Goal: Information Seeking & Learning: Learn about a topic

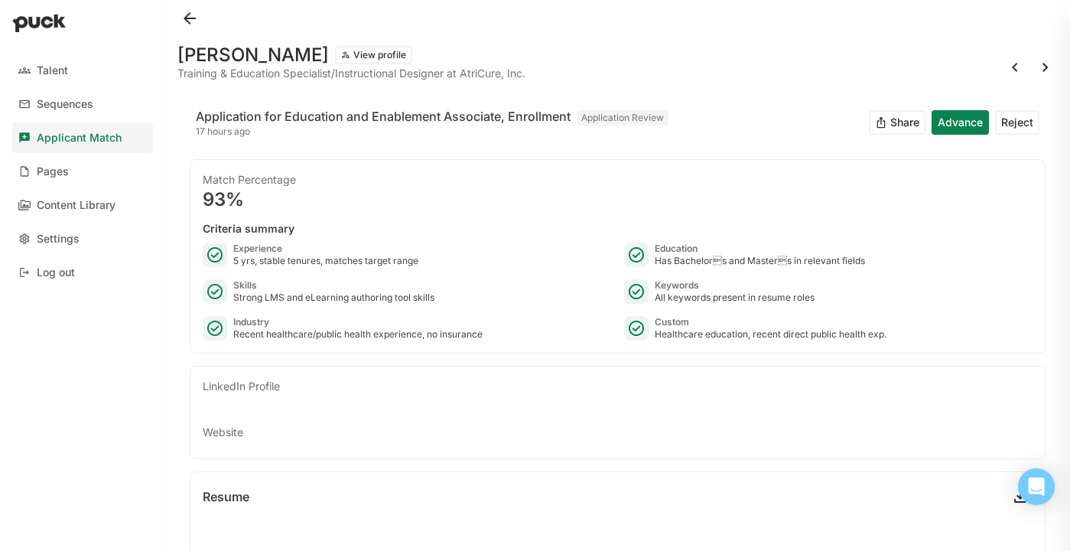
click at [194, 23] on button at bounding box center [189, 18] width 24 height 24
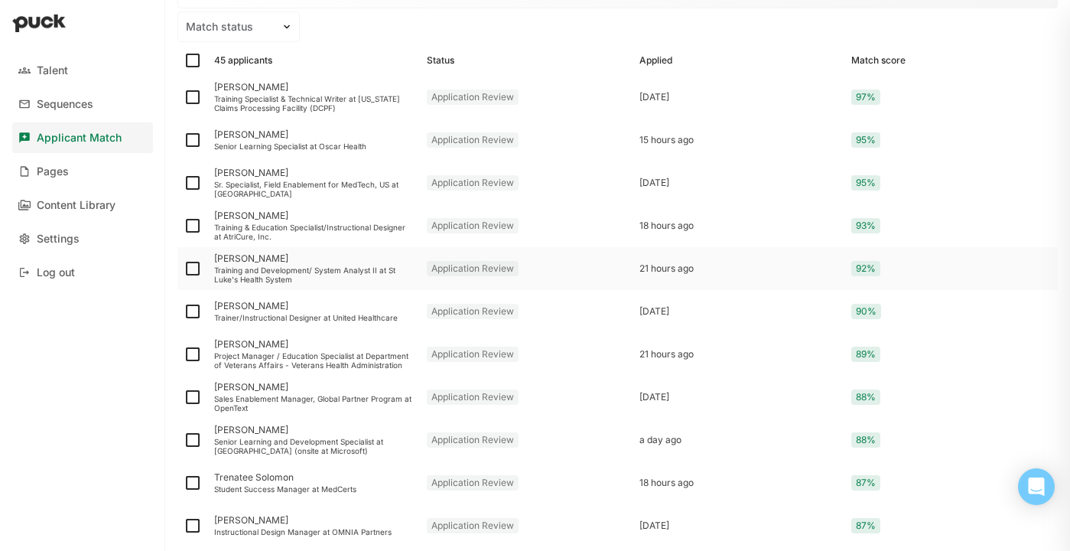
scroll to position [210, 0]
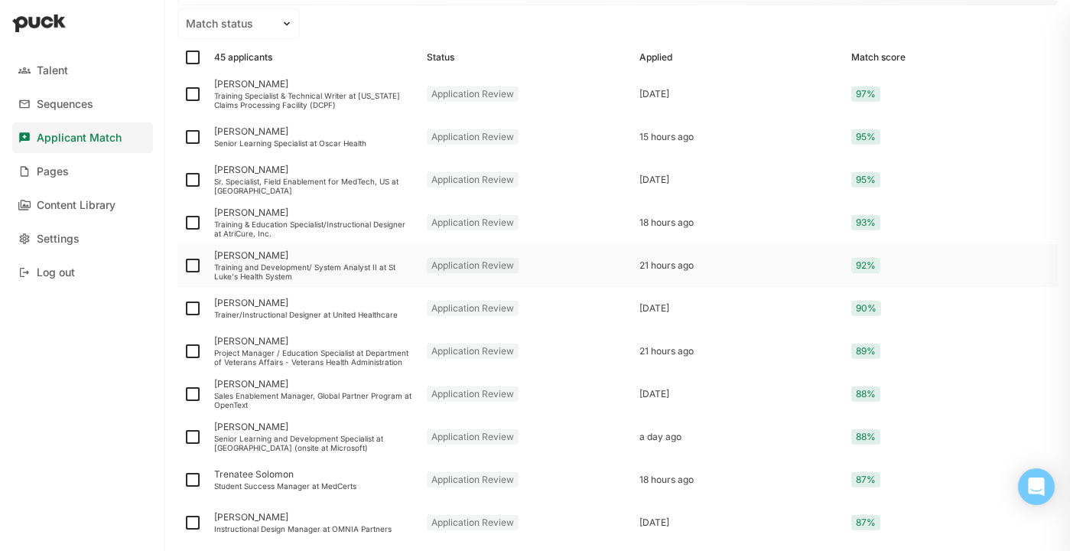
click at [327, 273] on div "Training and Development/ System Analyst II at St Luke's Health System" at bounding box center [314, 271] width 200 height 18
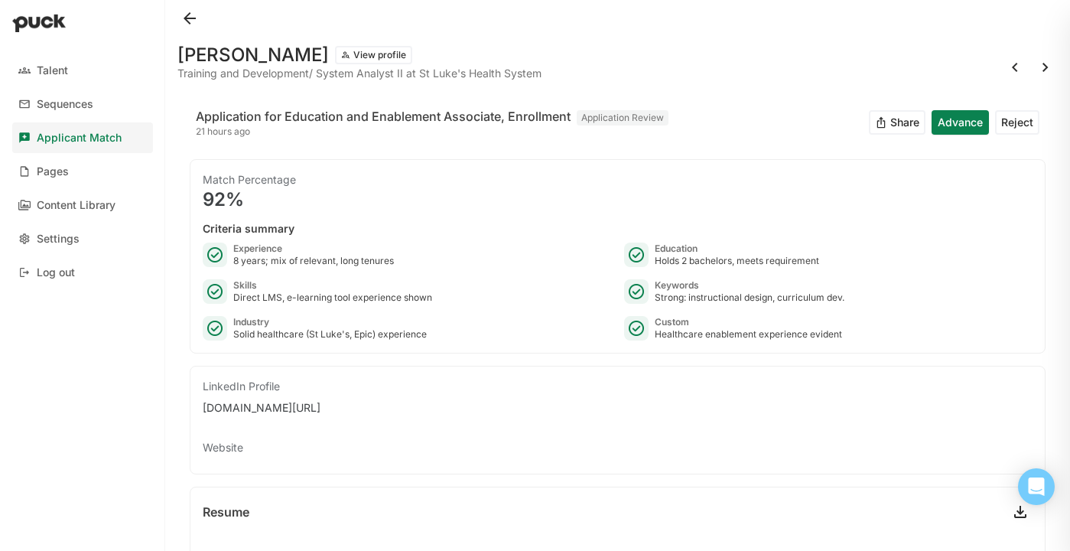
click at [194, 18] on button at bounding box center [189, 18] width 24 height 24
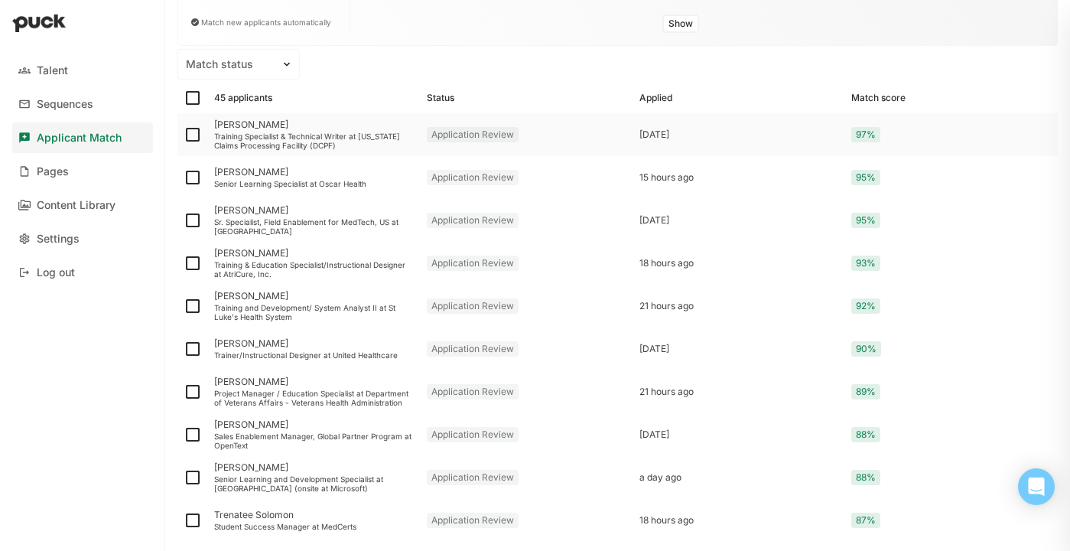
scroll to position [184, 0]
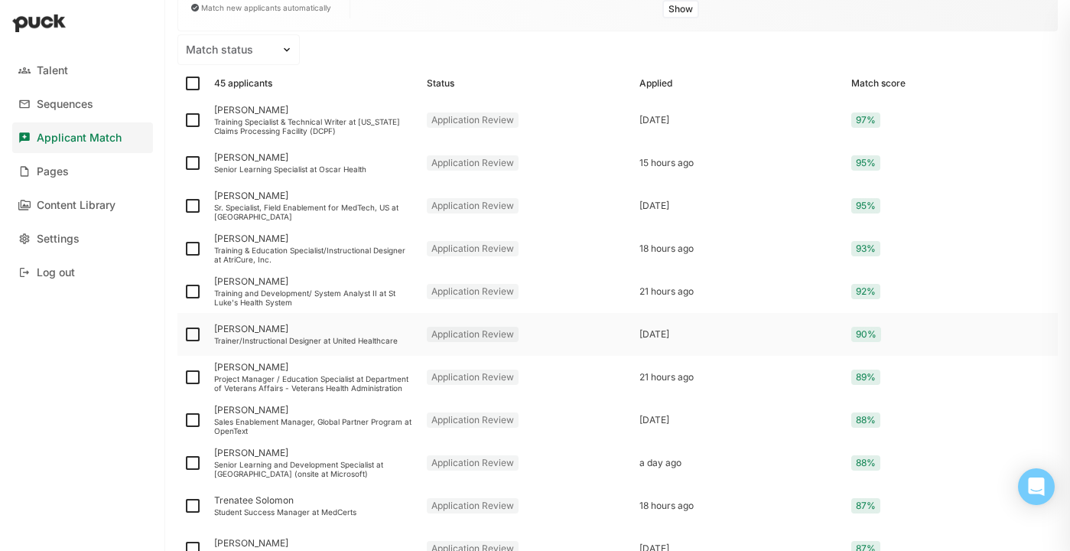
click at [378, 339] on div "Trainer/Instructional Designer at United Healthcare" at bounding box center [314, 340] width 200 height 9
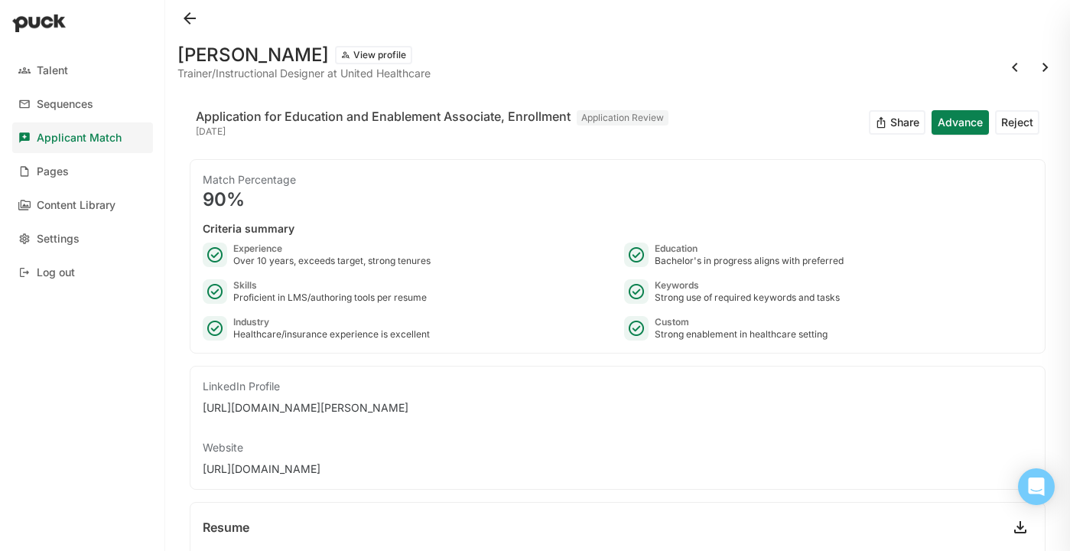
click at [187, 17] on button at bounding box center [189, 18] width 24 height 24
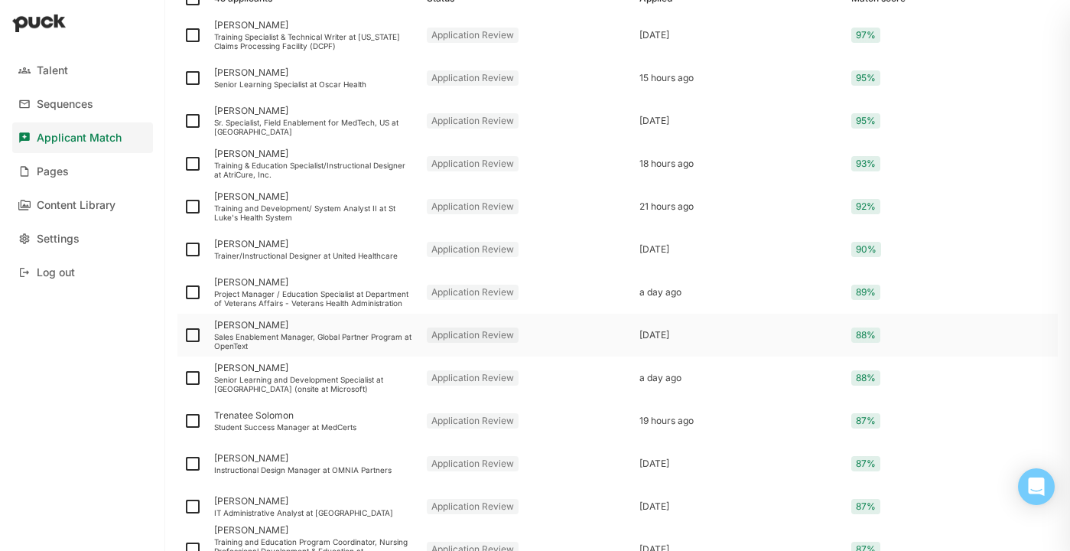
scroll to position [281, 0]
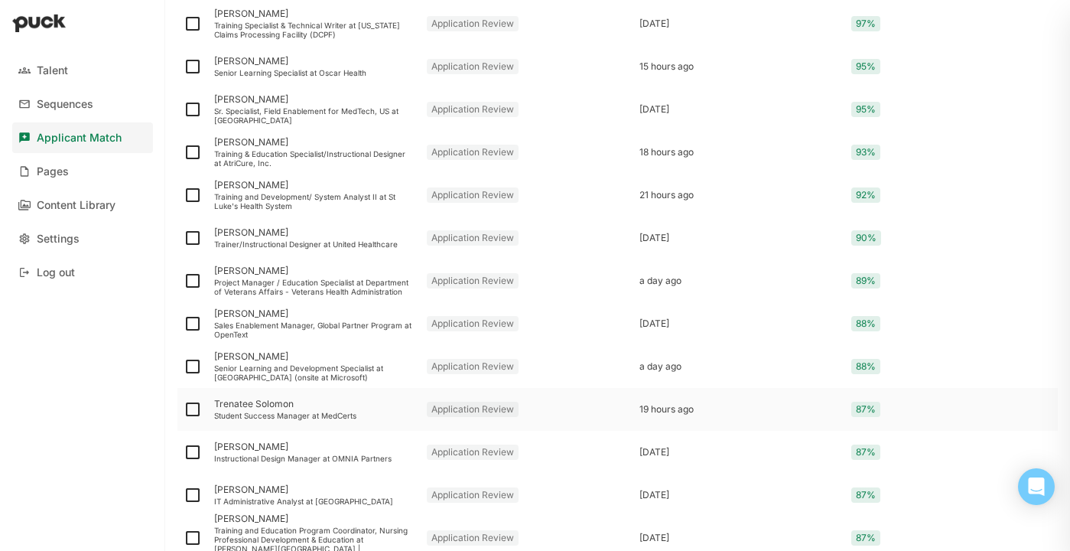
click at [295, 412] on div "Student Success Manager at MedCerts" at bounding box center [314, 415] width 200 height 9
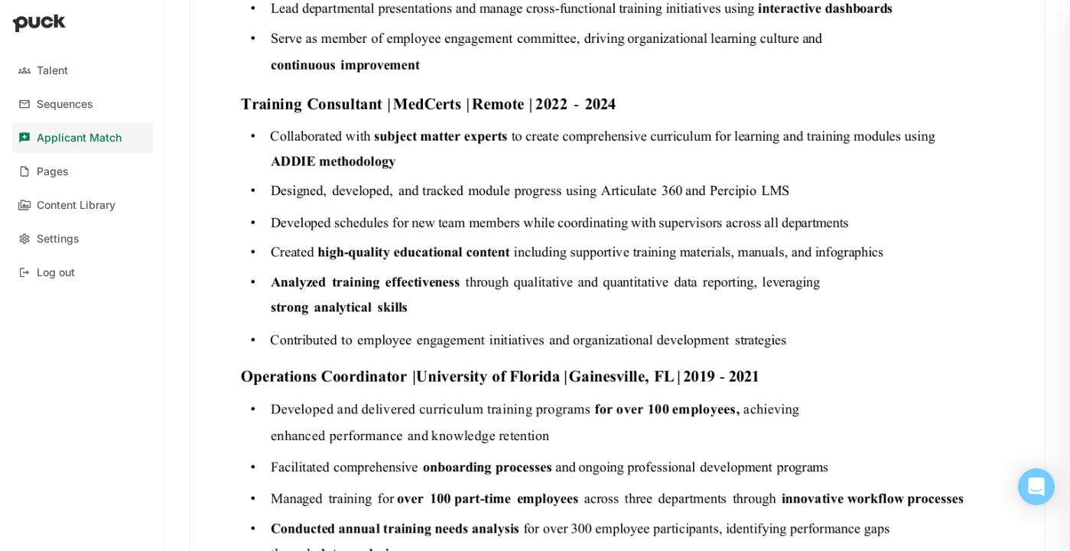
scroll to position [2109, 0]
